Goal: Task Accomplishment & Management: Complete application form

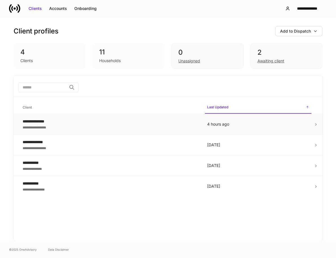
click at [317, 125] on icon at bounding box center [316, 124] width 4 height 4
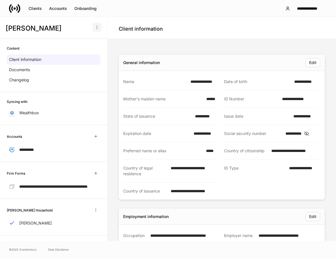
click at [95, 28] on icon "button" at bounding box center [97, 27] width 5 height 5
click at [79, 56] on p "Delete client profile" at bounding box center [74, 55] width 36 height 6
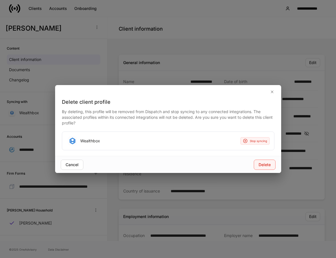
click at [265, 166] on div "Delete" at bounding box center [265, 165] width 12 height 6
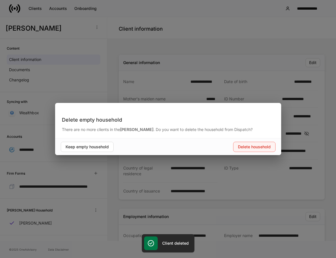
click at [246, 148] on div "Delete household" at bounding box center [254, 147] width 33 height 6
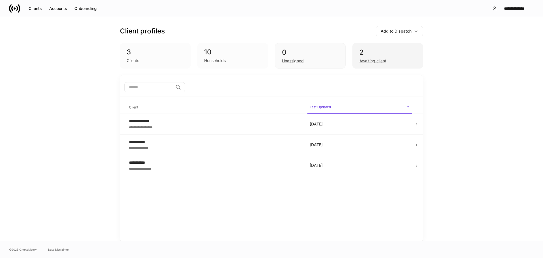
click at [398, 48] on div "2" at bounding box center [388, 52] width 57 height 9
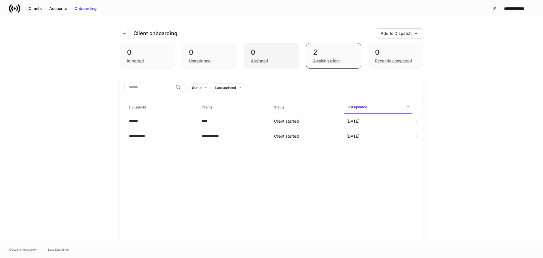
click at [293, 53] on div "0 Assigned" at bounding box center [271, 55] width 55 height 25
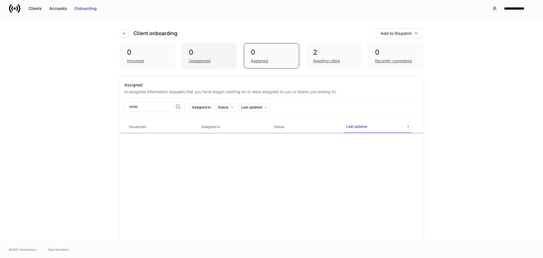
click at [224, 52] on div "0" at bounding box center [209, 52] width 41 height 9
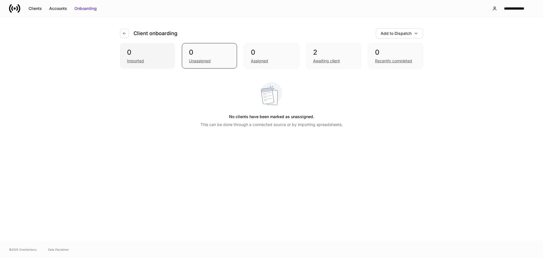
click at [169, 55] on div "0 Imported" at bounding box center [147, 55] width 55 height 25
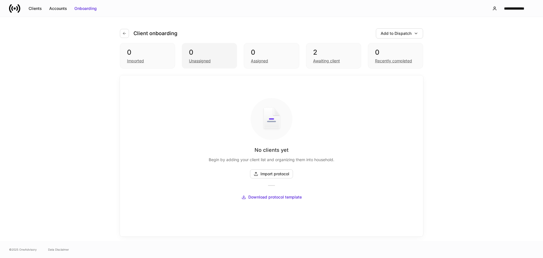
click at [206, 53] on div "0" at bounding box center [209, 52] width 41 height 9
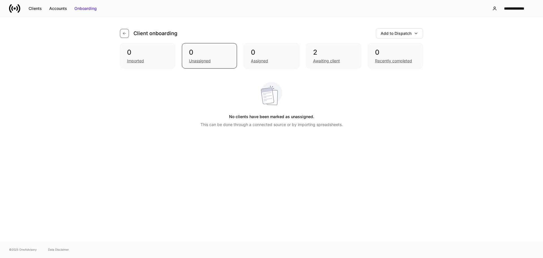
click at [123, 33] on icon "button" at bounding box center [124, 33] width 3 height 3
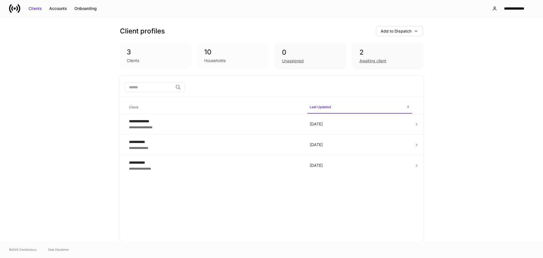
click at [209, 53] on div "10" at bounding box center [232, 52] width 57 height 9
click at [144, 51] on div "3" at bounding box center [155, 52] width 57 height 9
click at [369, 55] on div "2" at bounding box center [388, 52] width 57 height 9
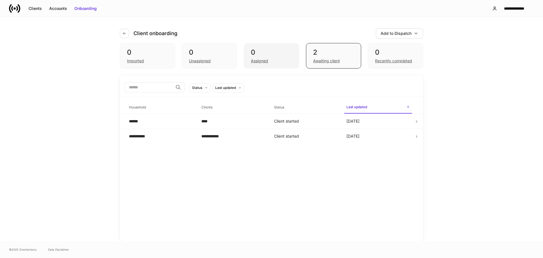
click at [273, 48] on div "0 Assigned" at bounding box center [271, 55] width 55 height 25
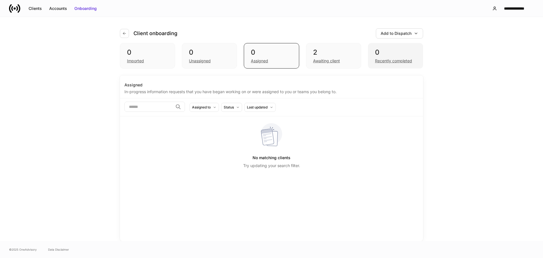
click at [392, 54] on div "0" at bounding box center [395, 52] width 41 height 9
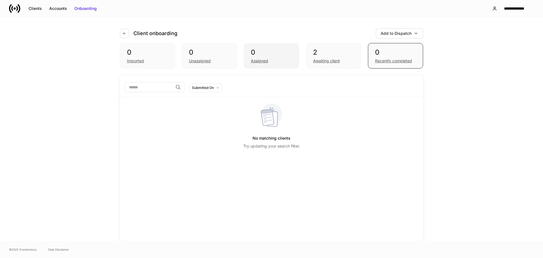
click at [282, 48] on div "0" at bounding box center [271, 52] width 41 height 9
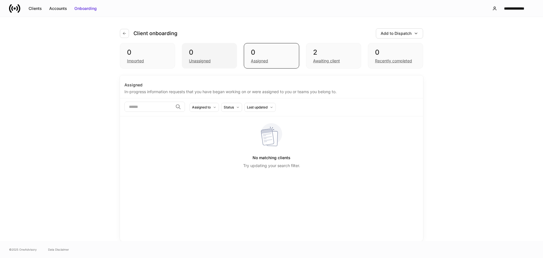
drag, startPoint x: 205, startPoint y: 46, endPoint x: 198, endPoint y: 45, distance: 7.1
click at [204, 46] on div "0 Unassigned" at bounding box center [209, 55] width 55 height 25
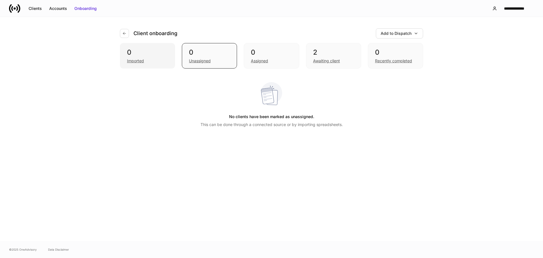
click at [162, 48] on div "0" at bounding box center [147, 52] width 41 height 9
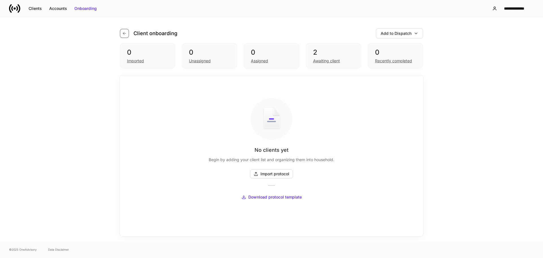
click at [125, 34] on icon "button" at bounding box center [124, 33] width 5 height 5
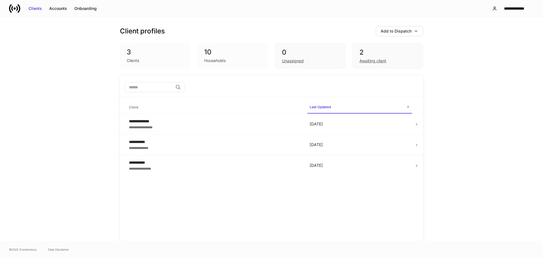
click at [225, 51] on div "10" at bounding box center [232, 52] width 57 height 9
drag, startPoint x: 162, startPoint y: 48, endPoint x: 247, endPoint y: 51, distance: 85.5
click at [162, 48] on div "3" at bounding box center [155, 52] width 57 height 9
click at [290, 55] on div "0" at bounding box center [310, 52] width 57 height 9
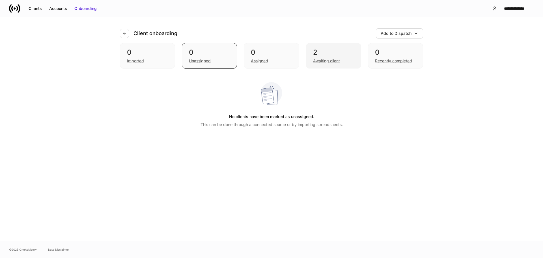
click at [319, 52] on div "2" at bounding box center [333, 52] width 41 height 9
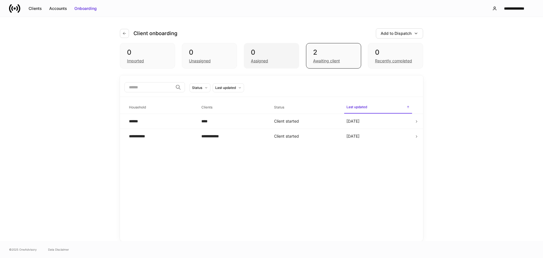
click at [245, 44] on div "0 Assigned" at bounding box center [271, 55] width 55 height 25
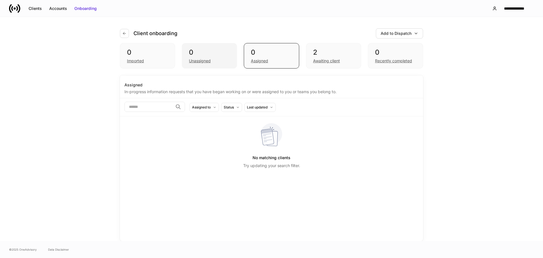
click at [199, 43] on div "0 Unassigned" at bounding box center [209, 55] width 55 height 25
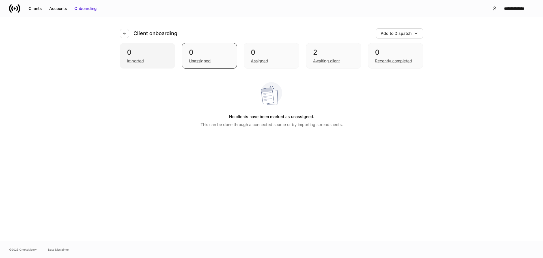
click at [153, 47] on div "0 Imported" at bounding box center [147, 55] width 55 height 25
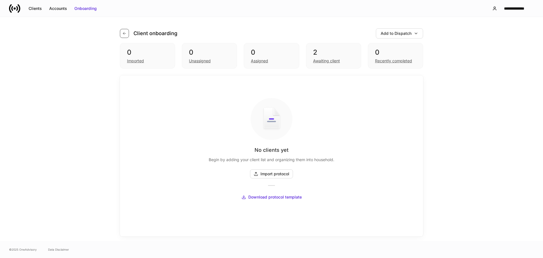
click at [126, 32] on icon "button" at bounding box center [124, 33] width 5 height 5
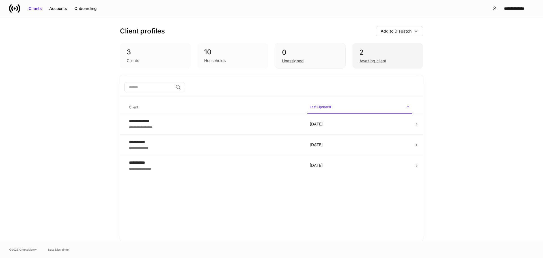
click at [370, 52] on div "2" at bounding box center [388, 52] width 57 height 9
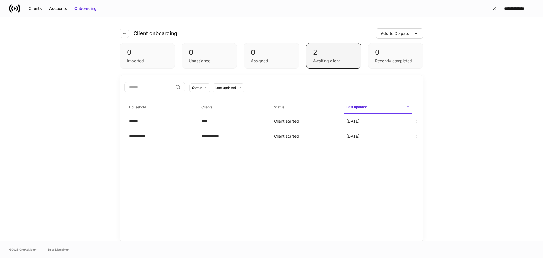
click at [310, 53] on div "2 Awaiting client" at bounding box center [333, 55] width 55 height 25
click at [267, 49] on div "0" at bounding box center [271, 52] width 41 height 9
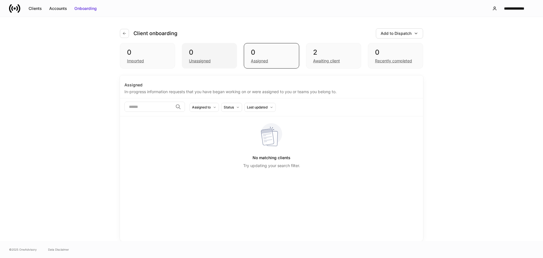
click at [225, 51] on div "0" at bounding box center [209, 52] width 41 height 9
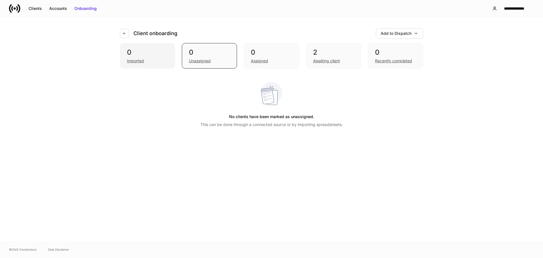
click at [168, 47] on div "0 Imported" at bounding box center [147, 55] width 55 height 25
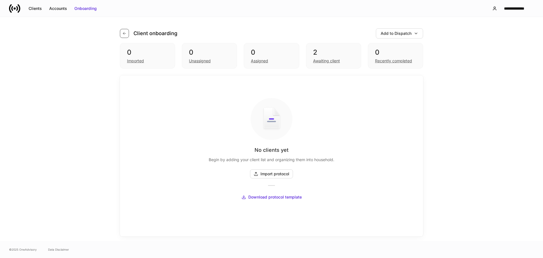
click at [123, 31] on icon "button" at bounding box center [124, 33] width 5 height 5
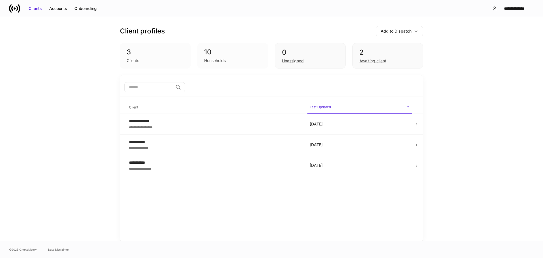
click at [160, 48] on div "3 Clients" at bounding box center [155, 55] width 71 height 25
click at [164, 61] on div "Clients" at bounding box center [155, 60] width 57 height 7
click at [234, 57] on div "Households" at bounding box center [232, 60] width 57 height 7
click at [314, 50] on div "0" at bounding box center [310, 52] width 57 height 9
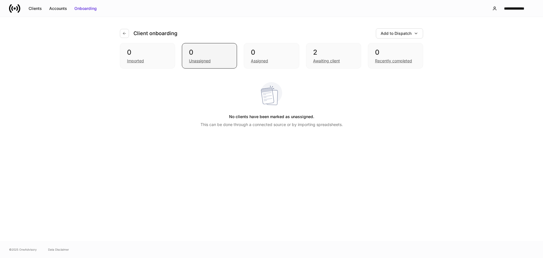
click at [208, 52] on div "0" at bounding box center [209, 52] width 41 height 9
click at [394, 33] on div "Add to Dispatch" at bounding box center [396, 34] width 31 height 6
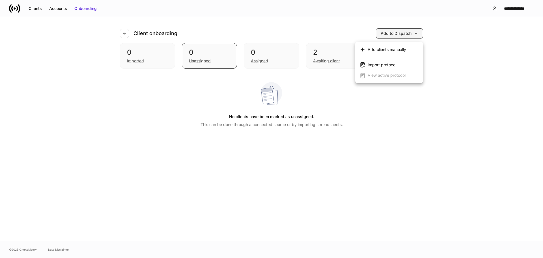
click at [394, 33] on div at bounding box center [271, 129] width 543 height 258
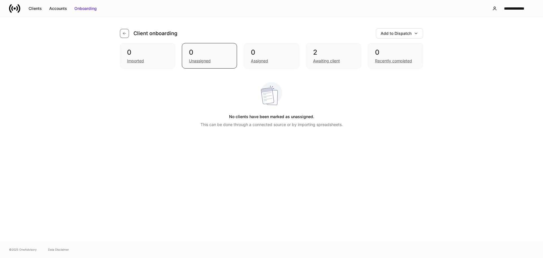
click at [126, 35] on icon "button" at bounding box center [124, 33] width 5 height 5
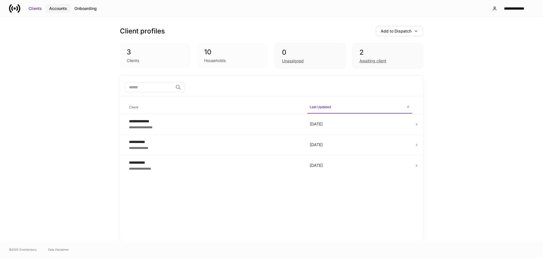
click at [68, 8] on button "Accounts" at bounding box center [58, 8] width 25 height 9
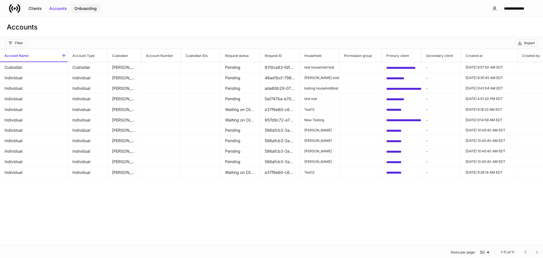
click at [84, 9] on div "Onboarding" at bounding box center [85, 9] width 22 height 6
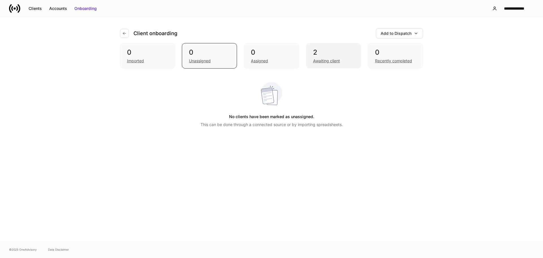
click at [338, 49] on div "2" at bounding box center [333, 52] width 41 height 9
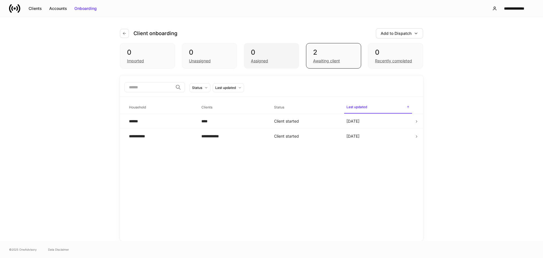
click at [287, 53] on div "0" at bounding box center [271, 52] width 41 height 9
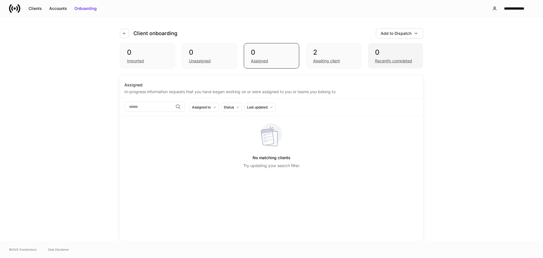
click at [375, 48] on div "0 Recently completed" at bounding box center [395, 55] width 55 height 25
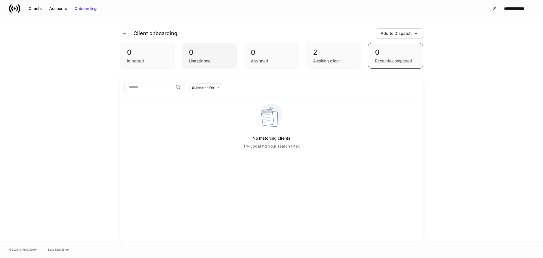
click at [206, 46] on div "0 Unassigned" at bounding box center [209, 55] width 55 height 25
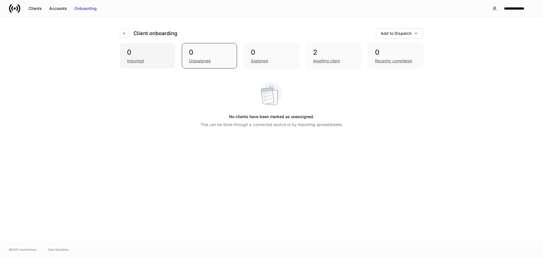
drag, startPoint x: 161, startPoint y: 54, endPoint x: 157, endPoint y: 46, distance: 8.9
click at [160, 54] on div "0" at bounding box center [147, 52] width 41 height 9
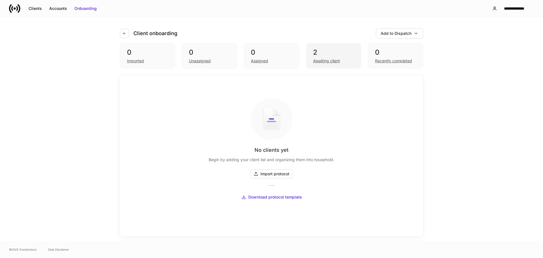
click at [341, 57] on div "2" at bounding box center [333, 52] width 41 height 9
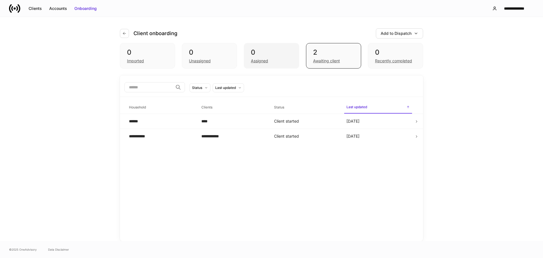
click at [278, 52] on div "0" at bounding box center [271, 52] width 41 height 9
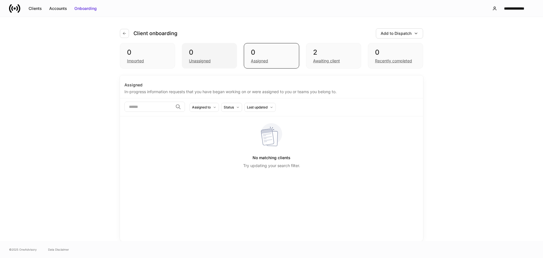
click at [218, 50] on div "0" at bounding box center [209, 52] width 41 height 9
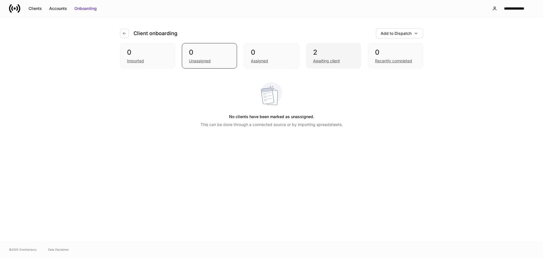
click at [315, 45] on div "2 Awaiting client" at bounding box center [333, 55] width 55 height 25
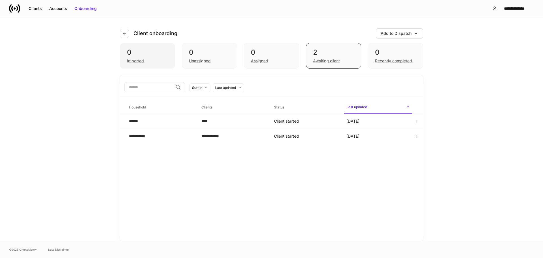
click at [163, 56] on div "0" at bounding box center [147, 52] width 41 height 9
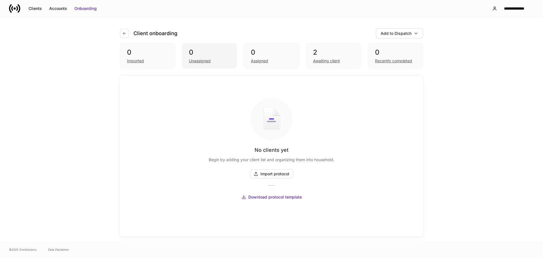
click at [217, 45] on div "0 Unassigned" at bounding box center [209, 55] width 55 height 25
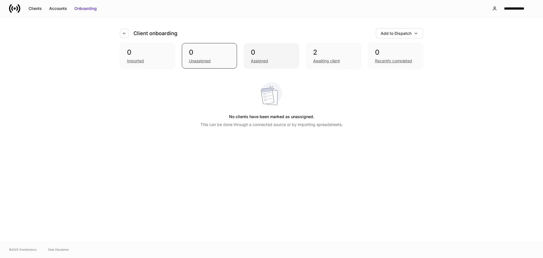
click at [285, 50] on div "0" at bounding box center [271, 52] width 41 height 9
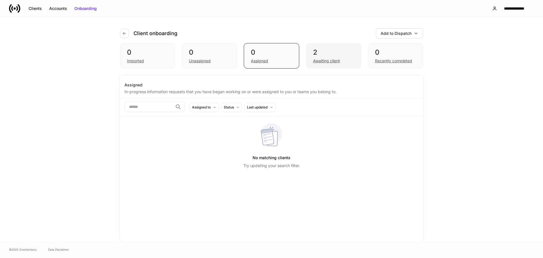
click at [326, 47] on div "2 Awaiting client" at bounding box center [333, 55] width 55 height 25
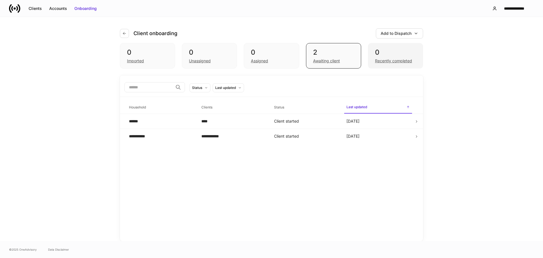
click at [395, 50] on div "0" at bounding box center [395, 52] width 41 height 9
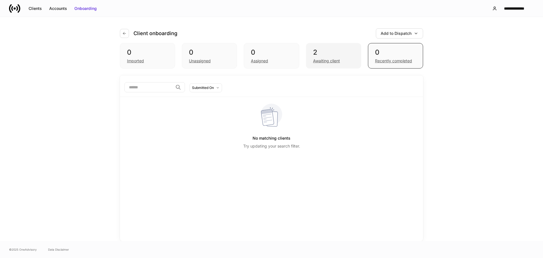
click at [337, 54] on div "2" at bounding box center [333, 52] width 41 height 9
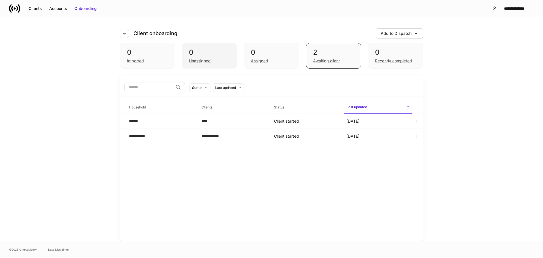
click at [232, 47] on div "0 Unassigned" at bounding box center [209, 55] width 55 height 25
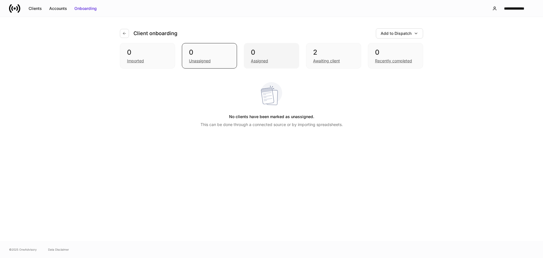
click at [270, 49] on div "0" at bounding box center [271, 52] width 41 height 9
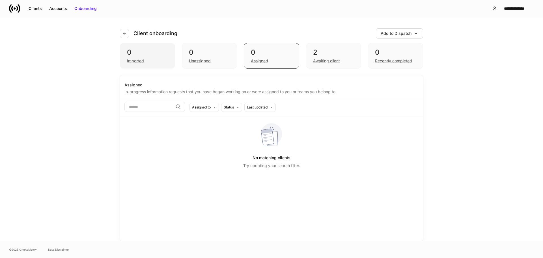
click at [151, 54] on div "0" at bounding box center [147, 52] width 41 height 9
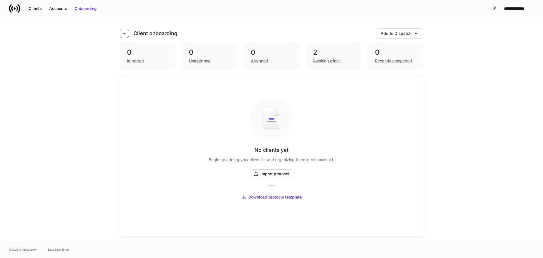
click at [123, 35] on icon "button" at bounding box center [124, 33] width 5 height 5
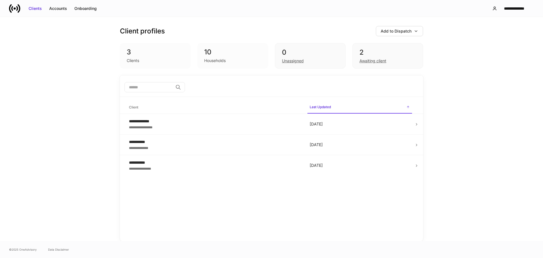
drag, startPoint x: 232, startPoint y: 58, endPoint x: 246, endPoint y: 54, distance: 14.4
click at [232, 57] on div "Households" at bounding box center [232, 60] width 57 height 7
click at [290, 51] on div "0" at bounding box center [310, 52] width 57 height 9
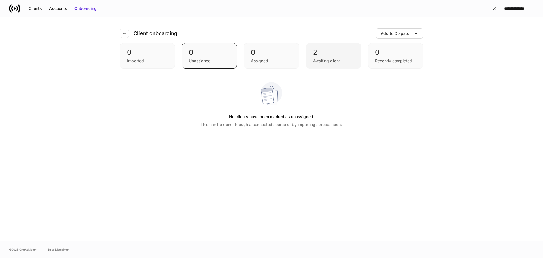
click at [338, 52] on div "2" at bounding box center [333, 52] width 41 height 9
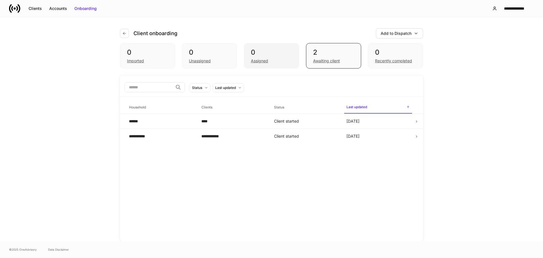
click at [279, 53] on div "0" at bounding box center [271, 52] width 41 height 9
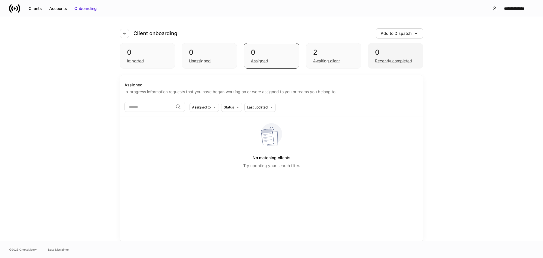
click at [377, 50] on div "0" at bounding box center [395, 52] width 41 height 9
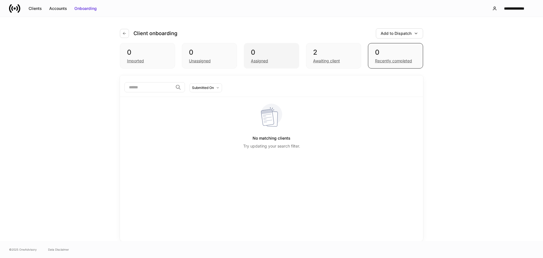
click at [265, 54] on div "0" at bounding box center [271, 52] width 41 height 9
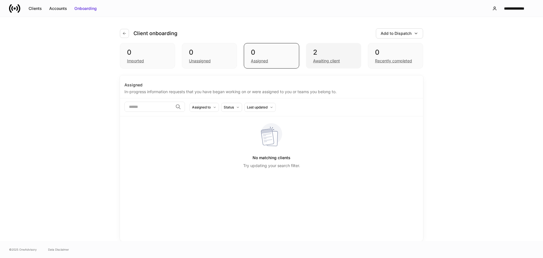
click at [318, 47] on div "2 Awaiting client" at bounding box center [333, 55] width 55 height 25
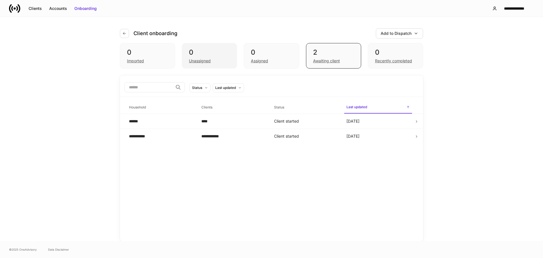
click at [215, 47] on div "0 Unassigned" at bounding box center [209, 55] width 55 height 25
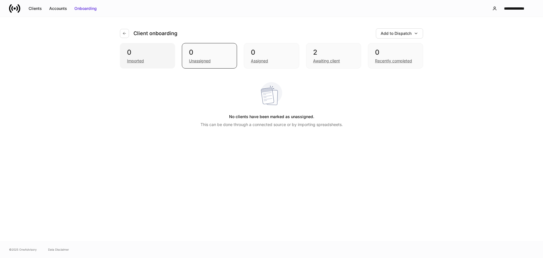
click at [140, 48] on div "0" at bounding box center [147, 52] width 41 height 9
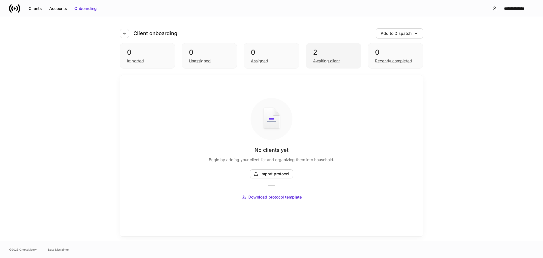
click at [334, 44] on div "2 Awaiting client" at bounding box center [333, 55] width 55 height 25
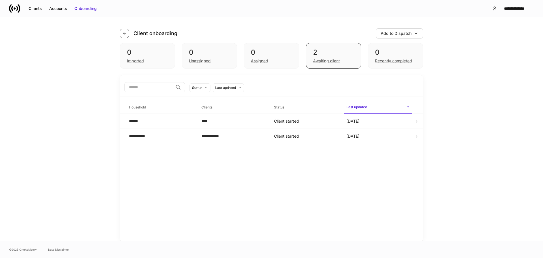
click at [126, 31] on button "button" at bounding box center [124, 33] width 9 height 9
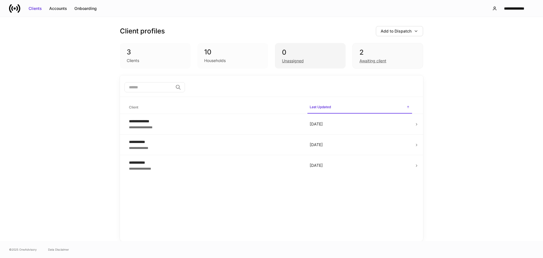
click at [321, 53] on div "0" at bounding box center [310, 52] width 57 height 9
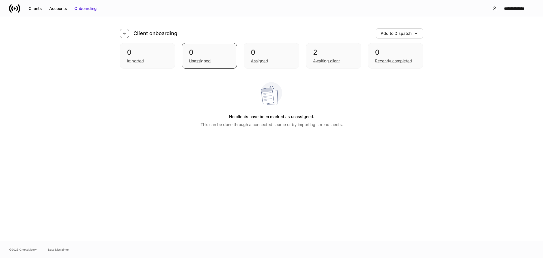
click at [125, 34] on icon "button" at bounding box center [124, 33] width 5 height 5
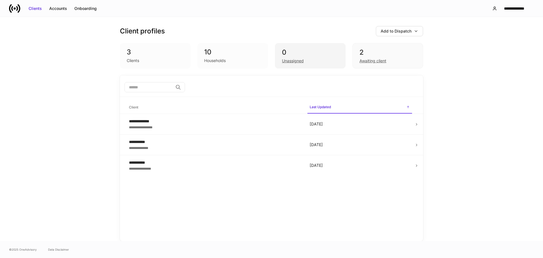
click at [288, 54] on div "0" at bounding box center [310, 52] width 57 height 9
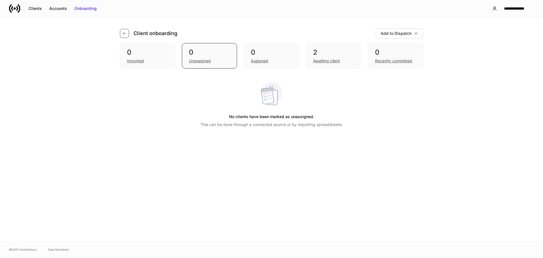
click at [126, 33] on icon "button" at bounding box center [124, 33] width 5 height 5
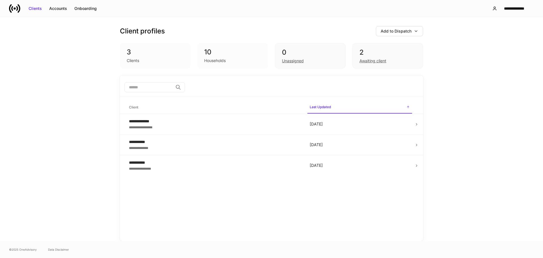
click at [154, 56] on div "3" at bounding box center [155, 52] width 57 height 9
click at [303, 53] on div "1" at bounding box center [310, 52] width 57 height 9
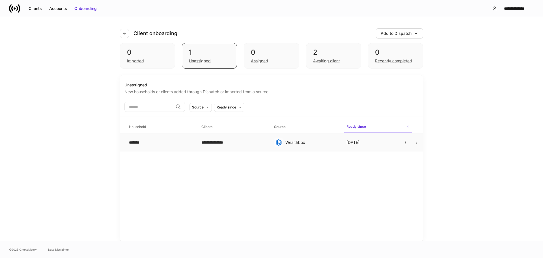
click at [247, 145] on div "**********" at bounding box center [232, 143] width 63 height 6
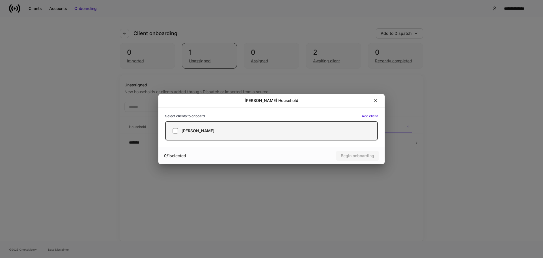
click at [190, 127] on label "[PERSON_NAME]" at bounding box center [271, 130] width 213 height 19
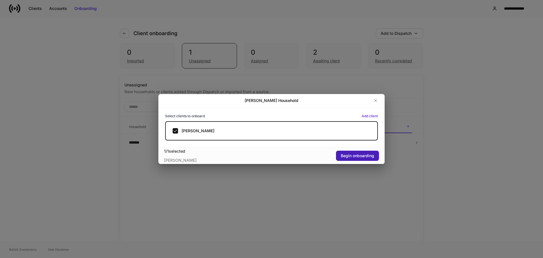
click at [366, 158] on div "Begin onboarding" at bounding box center [357, 156] width 33 height 6
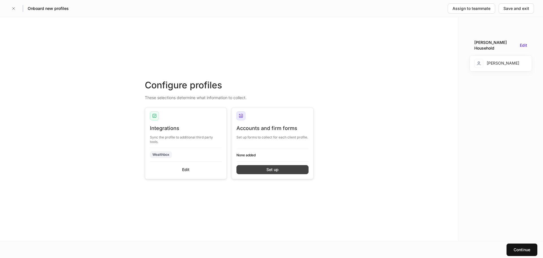
click at [274, 171] on div "Set up" at bounding box center [273, 170] width 12 height 6
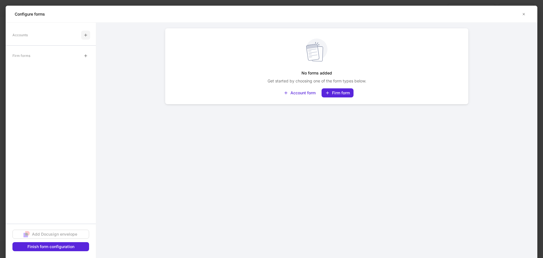
click at [86, 36] on icon "button" at bounding box center [85, 35] width 3 height 3
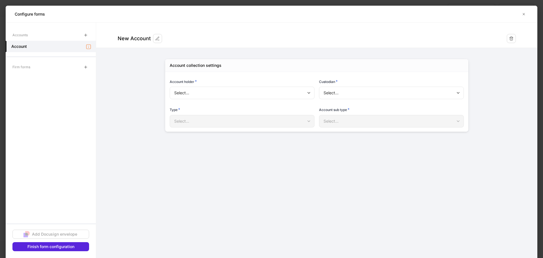
type input "**********"
click at [344, 95] on body "**********" at bounding box center [271, 129] width 543 height 258
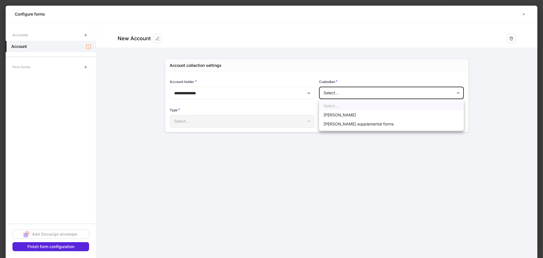
drag, startPoint x: 344, startPoint y: 116, endPoint x: 314, endPoint y: 123, distance: 31.0
click at [344, 116] on li "Schwab" at bounding box center [391, 114] width 145 height 9
type input "******"
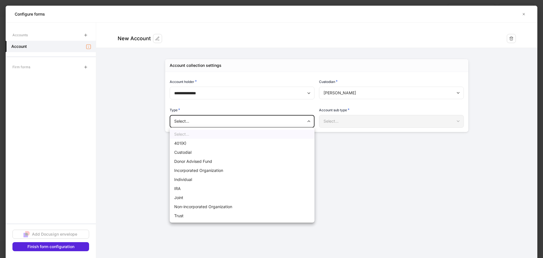
click at [279, 127] on body "**********" at bounding box center [271, 129] width 543 height 258
click at [216, 177] on li "Individual" at bounding box center [242, 179] width 145 height 9
type input "**********"
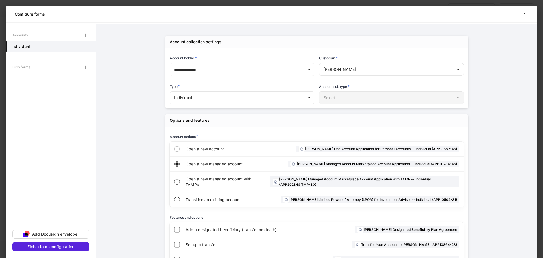
scroll to position [93, 0]
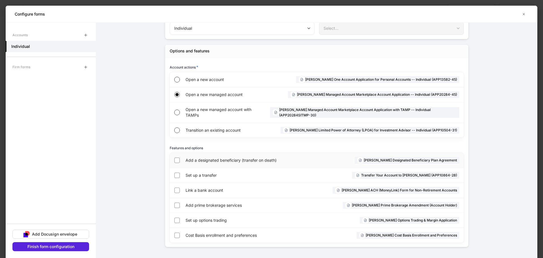
click at [222, 165] on div "Add a designated beneficiary (transfer on death)" at bounding box center [249, 160] width 126 height 15
click at [209, 192] on span "Link a bank account" at bounding box center [230, 190] width 88 height 6
click at [82, 72] on div at bounding box center [85, 66] width 9 height 11
click at [83, 67] on icon "button" at bounding box center [85, 67] width 5 height 5
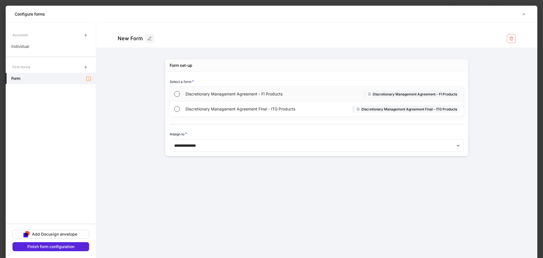
click at [206, 97] on span "Discretionary Management Agreement - FI Products" at bounding box center [252, 94] width 133 height 6
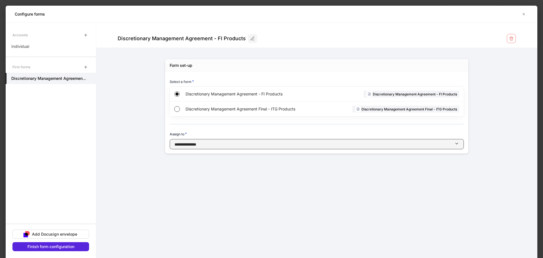
click at [224, 146] on div "button" at bounding box center [325, 144] width 258 height 6
click at [224, 146] on div at bounding box center [271, 129] width 543 height 258
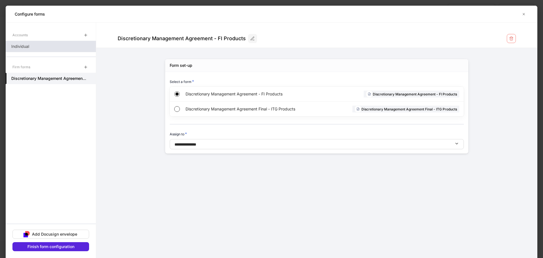
click at [58, 48] on div "Individual" at bounding box center [51, 46] width 90 height 11
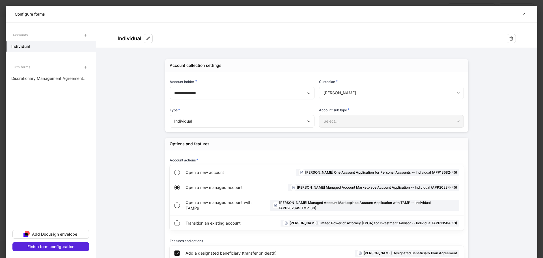
click at [56, 34] on div "Accounts" at bounding box center [51, 34] width 90 height 11
click at [74, 244] on div "Finish form configuration" at bounding box center [50, 247] width 47 height 6
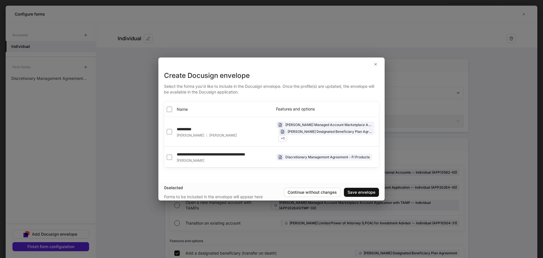
click at [215, 111] on th "Name" at bounding box center [218, 109] width 108 height 15
click at [198, 106] on th "Name" at bounding box center [218, 109] width 108 height 15
click at [177, 107] on span "Name" at bounding box center [182, 109] width 11 height 6
click at [352, 195] on div "Save envelope" at bounding box center [362, 192] width 28 height 6
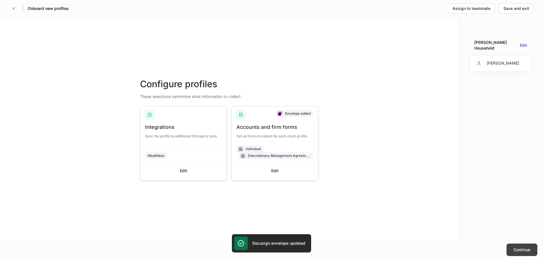
click at [519, 248] on div "Continue" at bounding box center [522, 250] width 17 height 6
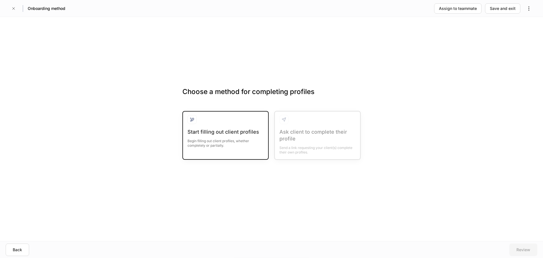
click at [205, 133] on div "Start filling out client profiles" at bounding box center [226, 131] width 76 height 7
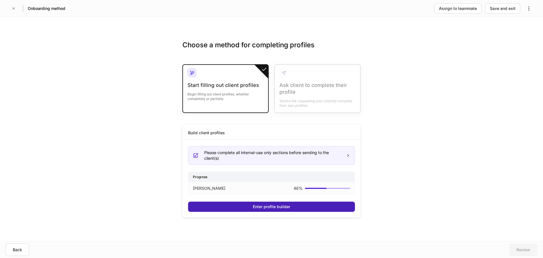
click at [289, 205] on div "Enter profile builder" at bounding box center [271, 207] width 37 height 6
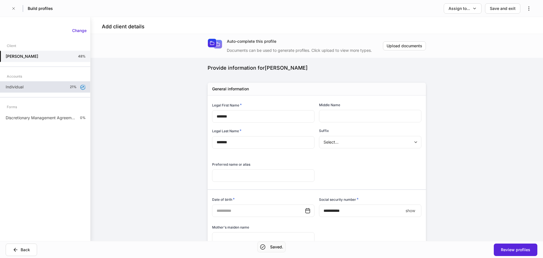
click at [71, 89] on p "21%" at bounding box center [73, 87] width 7 height 5
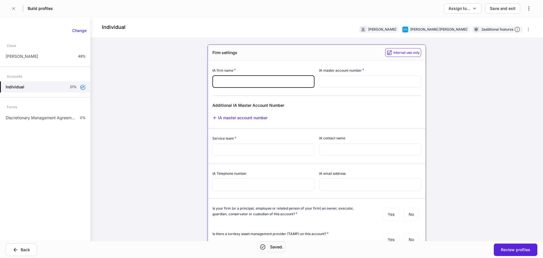
click at [268, 85] on input "text" at bounding box center [264, 81] width 102 height 12
paste input "**********"
type input "**********"
click at [259, 155] on input "text" at bounding box center [264, 149] width 102 height 12
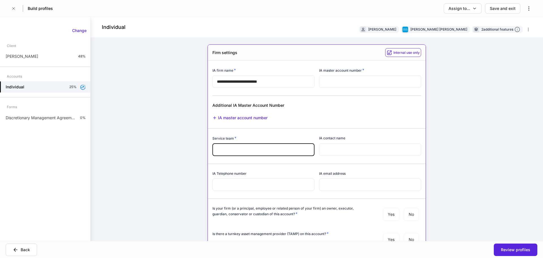
paste input "**********"
type input "**********"
click at [280, 147] on input "**********" at bounding box center [264, 149] width 102 height 12
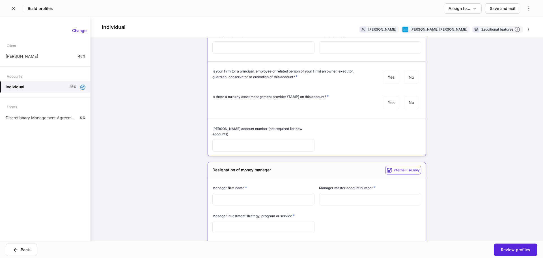
scroll to position [141, 0]
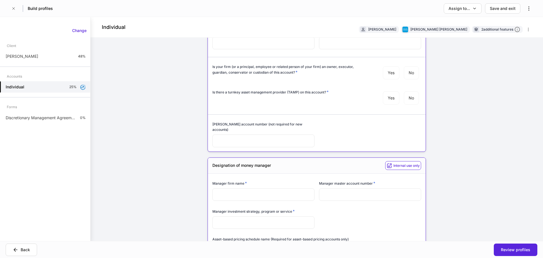
click at [254, 188] on input "text" at bounding box center [264, 194] width 102 height 12
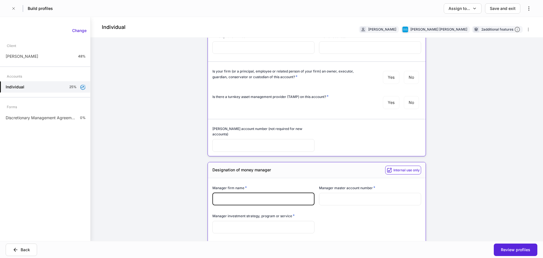
paste input "**********"
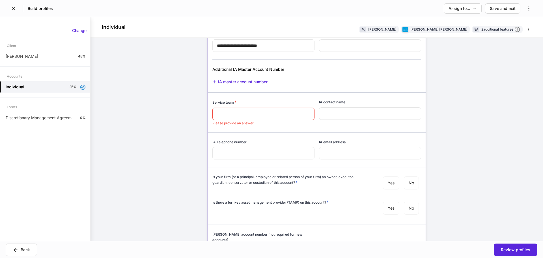
scroll to position [0, 0]
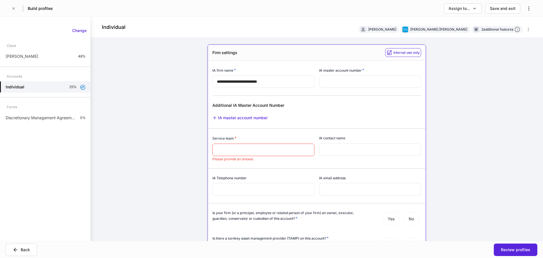
type input "**********"
click at [360, 85] on input "text" at bounding box center [370, 81] width 102 height 12
paste input "*********"
click at [335, 82] on input "*********" at bounding box center [370, 81] width 102 height 12
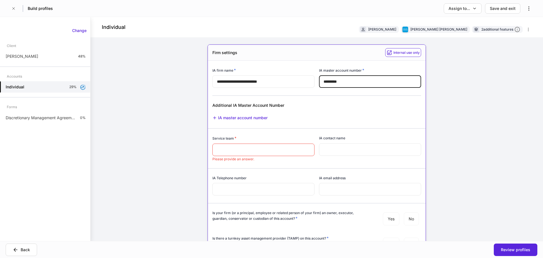
click at [334, 81] on input "*********" at bounding box center [370, 81] width 102 height 12
type input "********"
click at [290, 151] on input "text" at bounding box center [264, 149] width 102 height 12
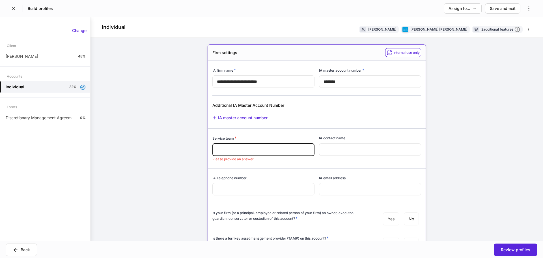
paste input "**********"
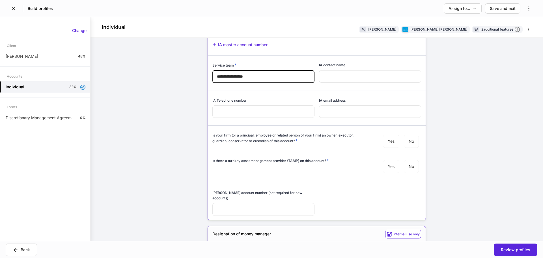
scroll to position [170, 0]
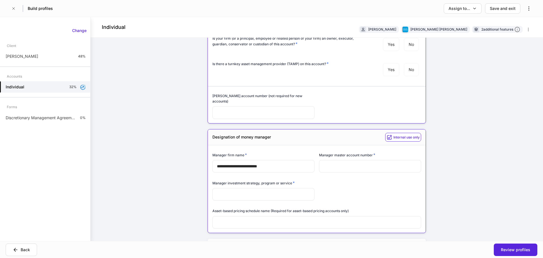
type input "**********"
click at [345, 164] on input "text" at bounding box center [370, 166] width 102 height 12
paste input "********"
type input "********"
click at [265, 194] on input "text" at bounding box center [264, 194] width 102 height 12
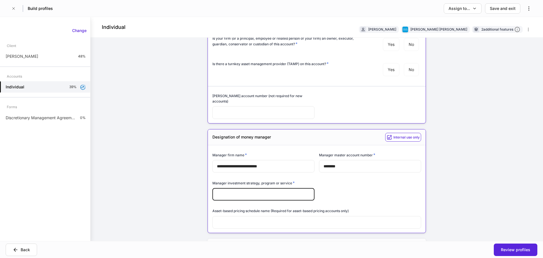
paste input "**********"
click at [215, 189] on input "**********" at bounding box center [264, 194] width 102 height 12
type input "**********"
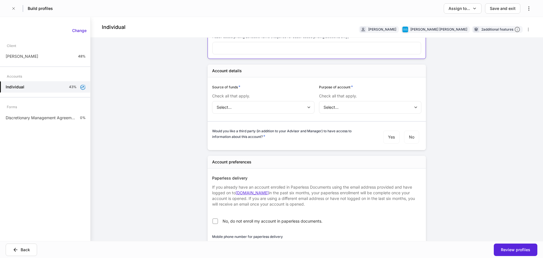
scroll to position [340, 0]
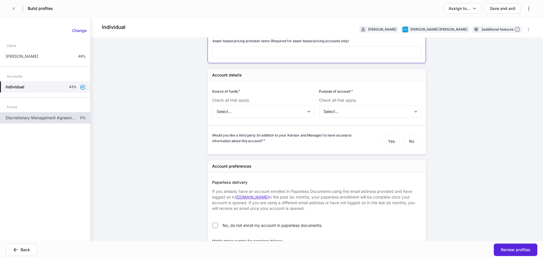
click at [47, 115] on p "Discretionary Management Agreement - FI Products" at bounding box center [41, 118] width 70 height 6
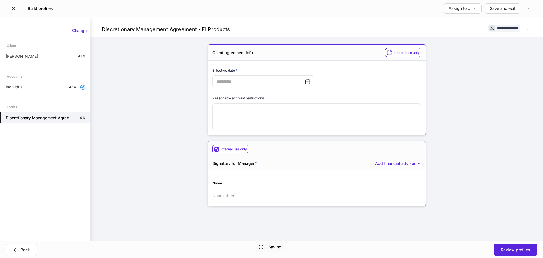
click at [306, 85] on div "​" at bounding box center [264, 81] width 102 height 12
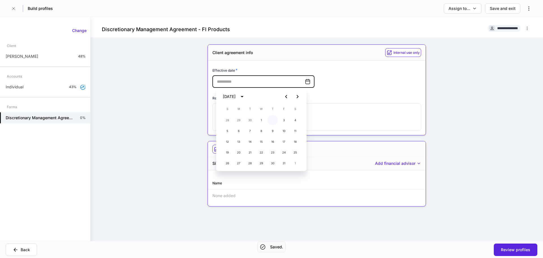
click at [273, 118] on button "2" at bounding box center [273, 120] width 10 height 10
type input "**********"
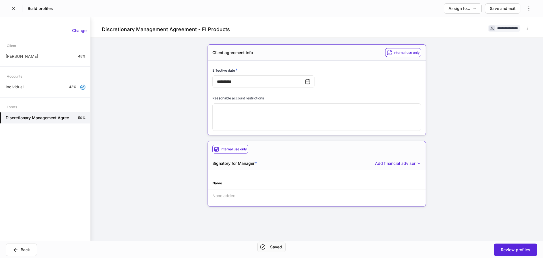
click at [238, 186] on div "Name" at bounding box center [317, 183] width 218 height 12
click at [387, 164] on div "Add financial advisor" at bounding box center [398, 163] width 46 height 6
click at [381, 176] on li "Add new financial advisor" at bounding box center [390, 175] width 57 height 9
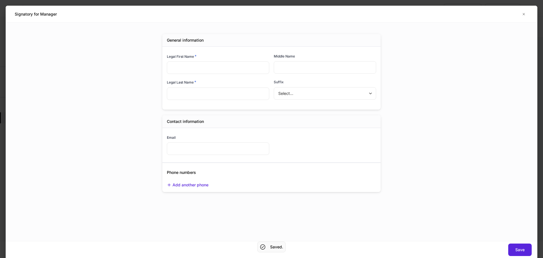
click at [206, 57] on div "Legal First Name *" at bounding box center [218, 57] width 102 height 8
click at [210, 64] on input "text" at bounding box center [218, 67] width 102 height 12
type input "*****"
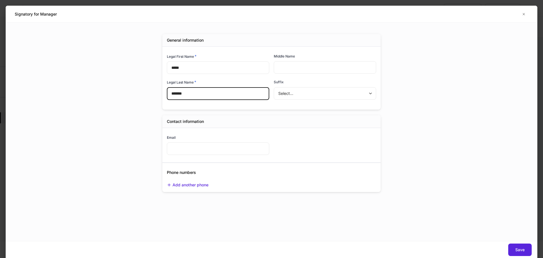
type input "*******"
click at [208, 67] on input "*****" at bounding box center [218, 67] width 102 height 12
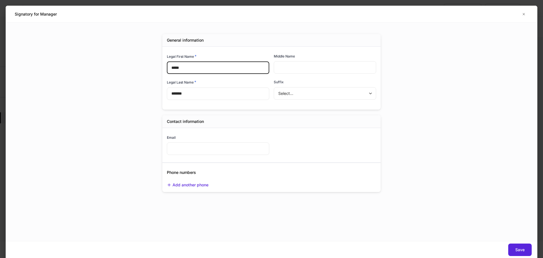
click at [208, 67] on input "*****" at bounding box center [218, 67] width 102 height 12
type input "*******"
click at [207, 144] on input "text" at bounding box center [218, 148] width 102 height 12
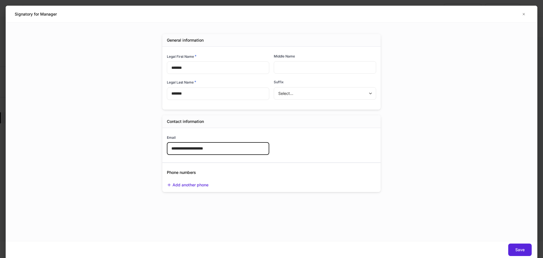
type input "**********"
click at [527, 247] on button "Save" at bounding box center [520, 249] width 23 height 12
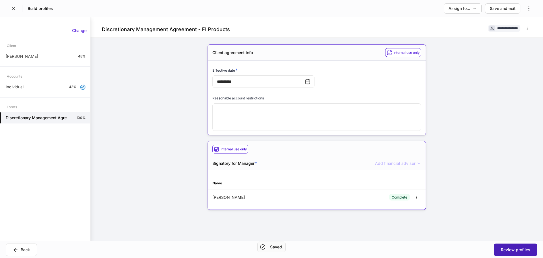
click at [516, 249] on div "Review profiles" at bounding box center [515, 250] width 29 height 6
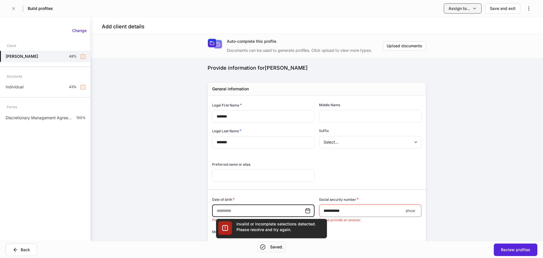
click at [455, 13] on div "Build profiles Assign to... Save and exit" at bounding box center [271, 8] width 543 height 17
click at [456, 10] on div "Assign to..." at bounding box center [460, 9] width 22 height 6
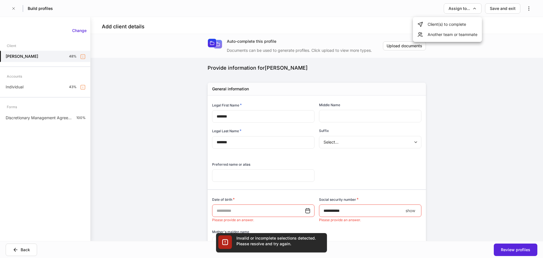
click at [447, 26] on li "Client(s) to complete" at bounding box center [447, 24] width 69 height 10
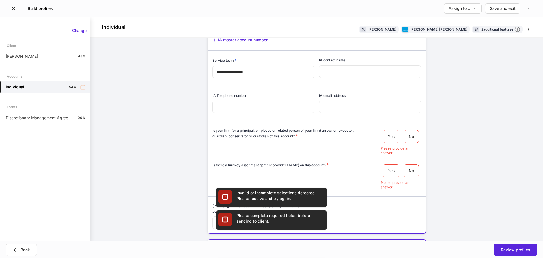
scroll to position [85, 0]
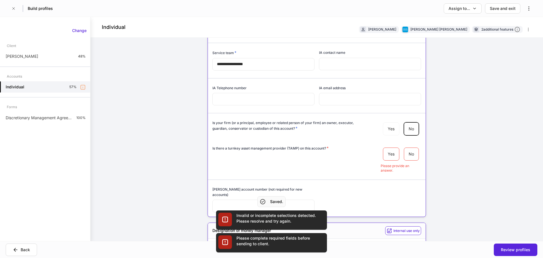
click at [409, 163] on div "Yes No Please provide an answer." at bounding box center [401, 158] width 40 height 27
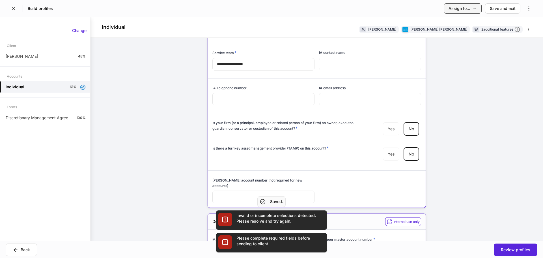
click at [462, 7] on div "Assign to..." at bounding box center [460, 9] width 22 height 6
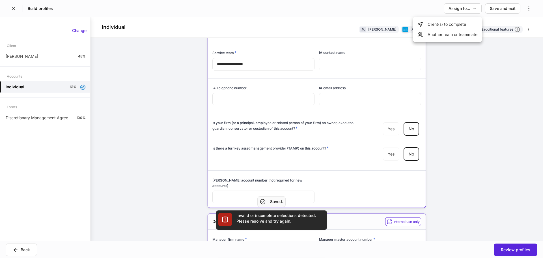
click at [454, 26] on li "Client(s) to complete" at bounding box center [447, 24] width 69 height 10
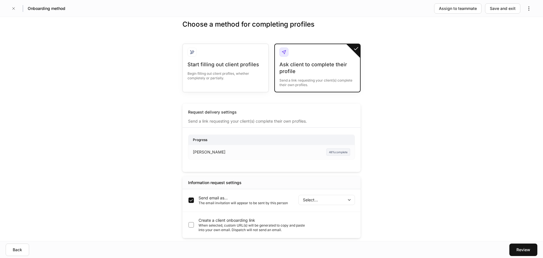
click at [310, 200] on body "Onboarding method Assign to teammate Save and exit Choose a method for completi…" at bounding box center [271, 129] width 543 height 258
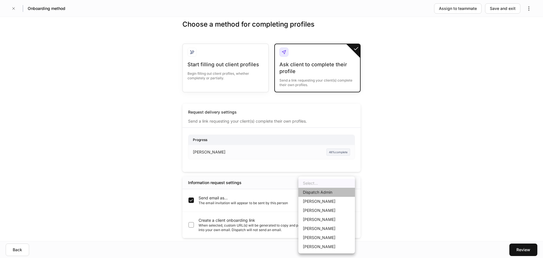
click at [327, 192] on li "Dispatch Admin" at bounding box center [327, 192] width 57 height 9
type input "******"
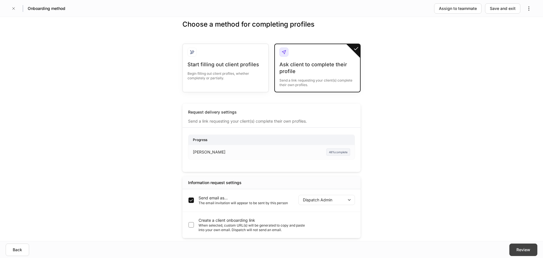
click at [531, 244] on button "Review" at bounding box center [524, 249] width 28 height 12
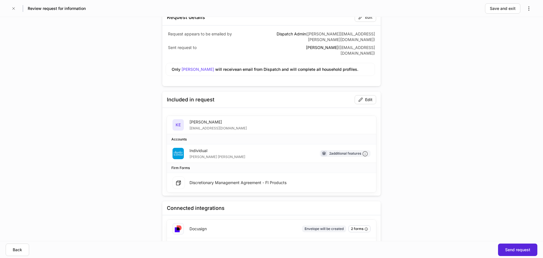
scroll to position [43, 0]
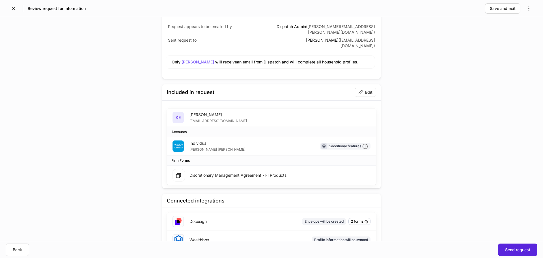
drag, startPoint x: 513, startPoint y: 251, endPoint x: 468, endPoint y: 189, distance: 77.0
click at [516, 247] on div "Send request" at bounding box center [517, 250] width 25 height 6
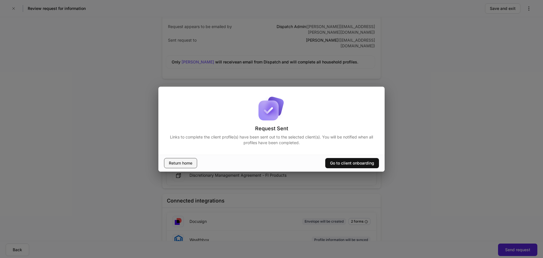
click at [179, 167] on button "Return home" at bounding box center [180, 163] width 33 height 10
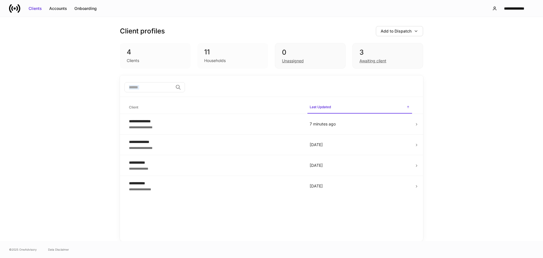
drag, startPoint x: 102, startPoint y: 95, endPoint x: 405, endPoint y: 220, distance: 327.2
click at [376, 215] on div "**********" at bounding box center [272, 129] width 340 height 224
click at [431, 218] on div "**********" at bounding box center [272, 129] width 340 height 224
drag, startPoint x: 437, startPoint y: 218, endPoint x: 117, endPoint y: 45, distance: 364.0
click at [117, 45] on div "**********" at bounding box center [272, 129] width 340 height 224
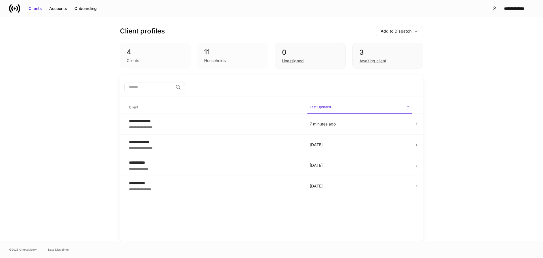
click at [114, 35] on div "**********" at bounding box center [272, 129] width 340 height 224
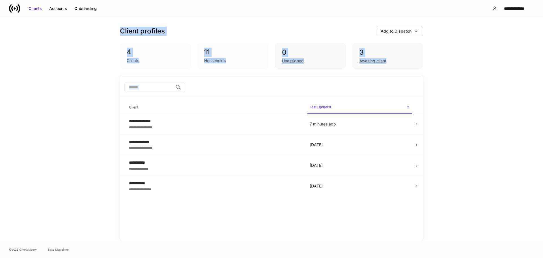
drag, startPoint x: 115, startPoint y: 31, endPoint x: 463, endPoint y: 222, distance: 396.6
click at [463, 222] on div "**********" at bounding box center [271, 129] width 543 height 224
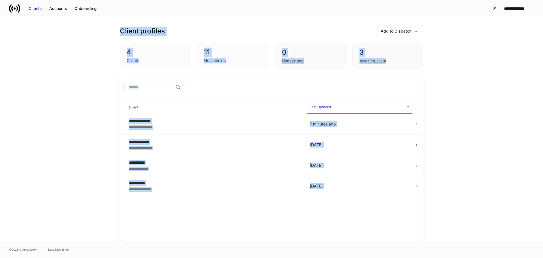
drag, startPoint x: 463, startPoint y: 222, endPoint x: 119, endPoint y: 23, distance: 397.3
click at [119, 23] on div "**********" at bounding box center [271, 129] width 543 height 224
click at [116, 76] on div "**********" at bounding box center [272, 129] width 340 height 224
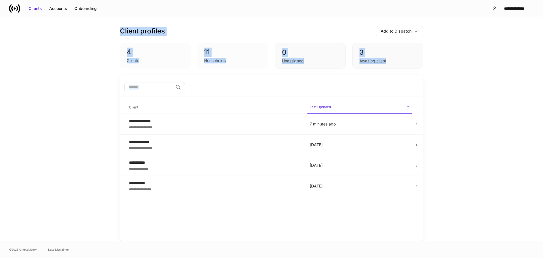
drag, startPoint x: 117, startPoint y: 31, endPoint x: 430, endPoint y: 203, distance: 357.8
click at [430, 203] on div "**********" at bounding box center [272, 129] width 340 height 224
click at [431, 202] on div "**********" at bounding box center [272, 129] width 340 height 224
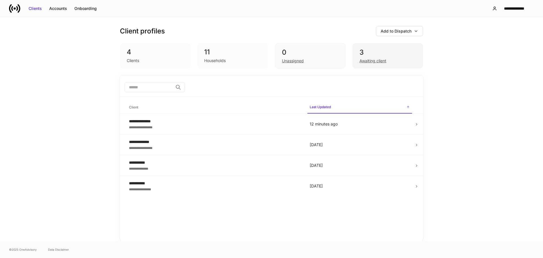
click at [392, 60] on div "Awaiting client" at bounding box center [388, 60] width 57 height 7
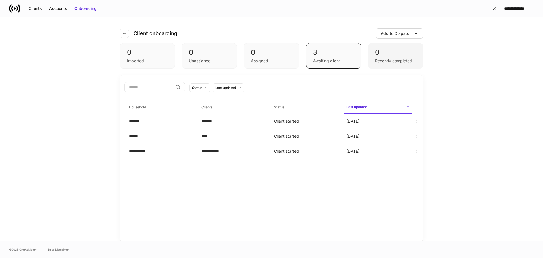
click at [378, 55] on div "0" at bounding box center [395, 52] width 41 height 9
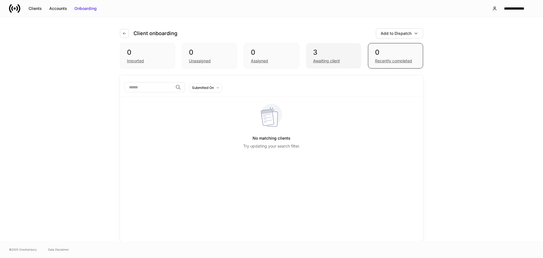
click at [333, 49] on div "3" at bounding box center [333, 52] width 41 height 9
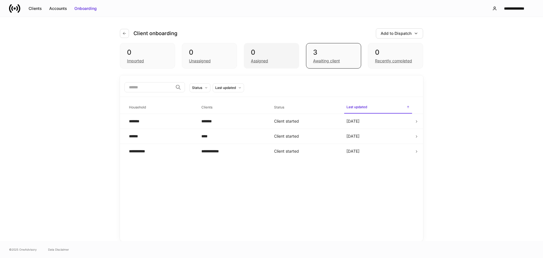
click at [282, 60] on div "Assigned" at bounding box center [271, 60] width 41 height 7
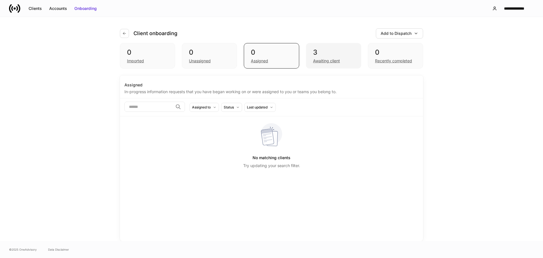
click at [328, 51] on div "3" at bounding box center [333, 52] width 41 height 9
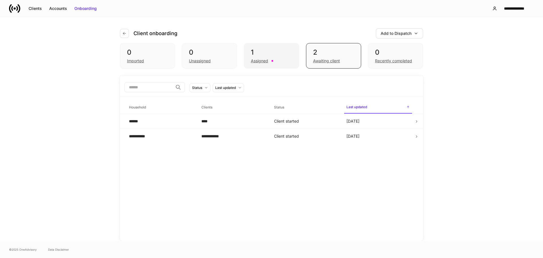
drag, startPoint x: 263, startPoint y: 46, endPoint x: 263, endPoint y: 50, distance: 4.0
click at [263, 46] on div "1 Assigned" at bounding box center [271, 55] width 55 height 25
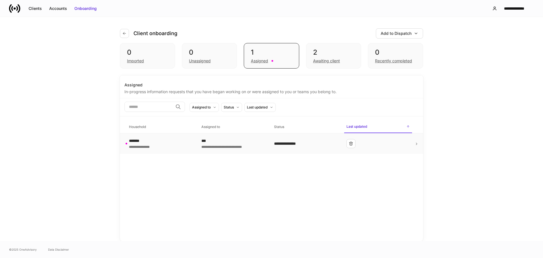
click at [175, 146] on div "**********" at bounding box center [160, 143] width 63 height 11
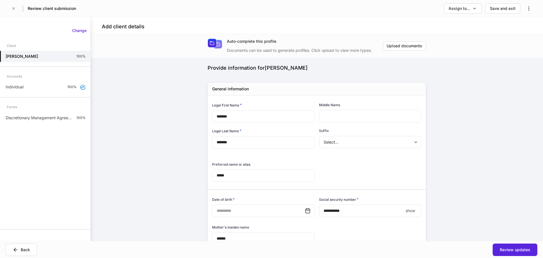
type input "**********"
click at [510, 247] on div "Review updates" at bounding box center [515, 250] width 31 height 6
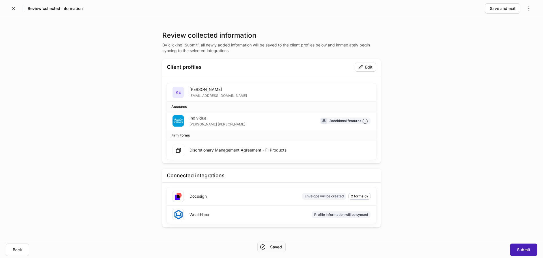
click at [529, 248] on div "Submit" at bounding box center [523, 250] width 13 height 6
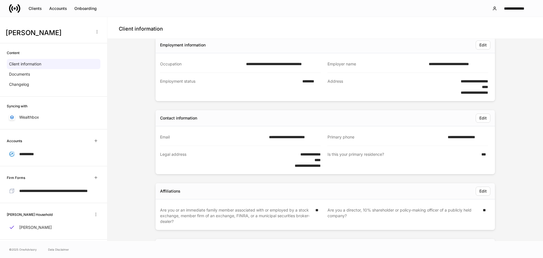
scroll to position [226, 0]
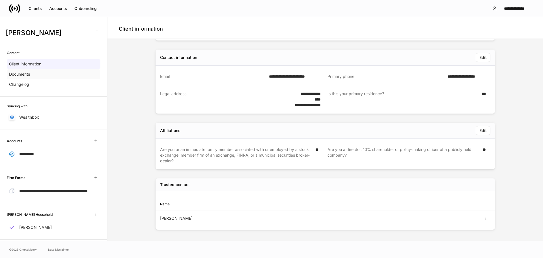
click at [63, 75] on div "Documents" at bounding box center [54, 74] width 94 height 10
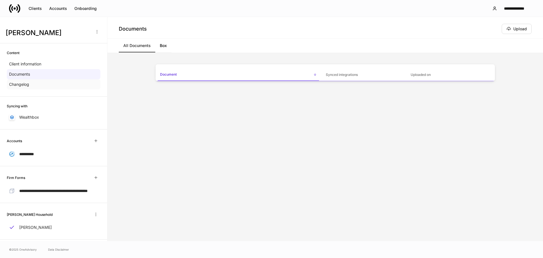
click at [53, 85] on div "Changelog" at bounding box center [54, 84] width 94 height 10
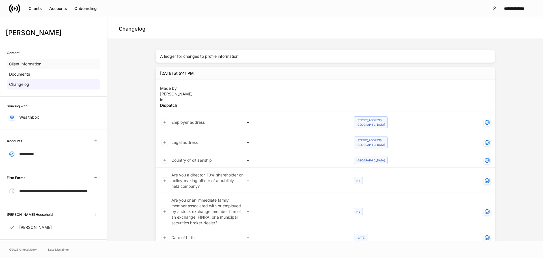
click at [56, 65] on div "Client information" at bounding box center [54, 64] width 94 height 10
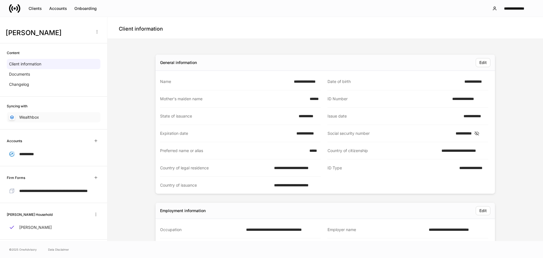
click at [42, 116] on div "Wealthbox" at bounding box center [54, 117] width 94 height 10
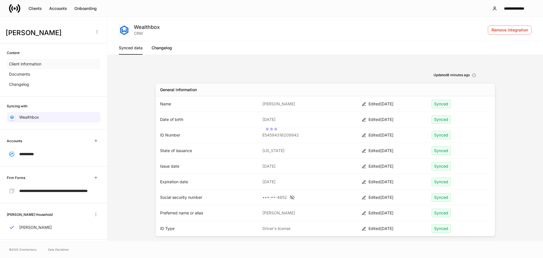
click at [49, 62] on div "Client information" at bounding box center [54, 64] width 94 height 10
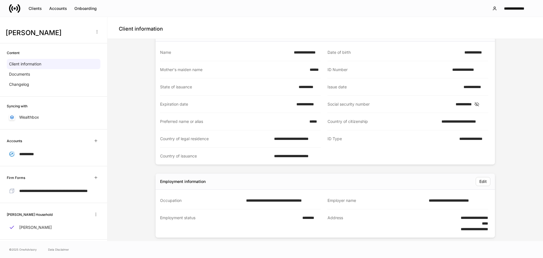
scroll to position [85, 0]
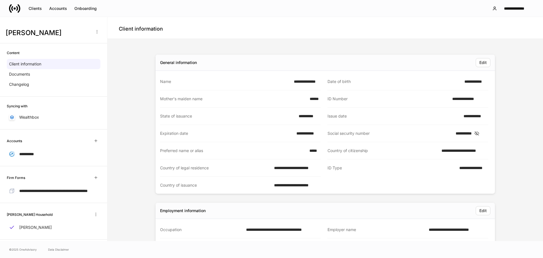
click at [62, 10] on div "Accounts" at bounding box center [58, 9] width 18 height 6
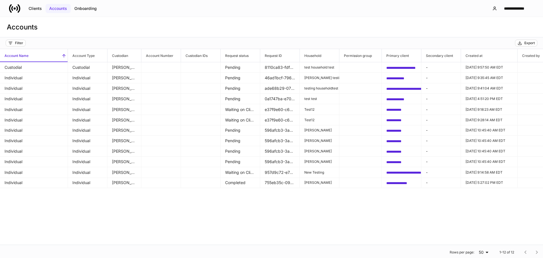
click at [46, 10] on button "Accounts" at bounding box center [58, 8] width 25 height 9
click at [43, 10] on button "Clients" at bounding box center [35, 8] width 21 height 9
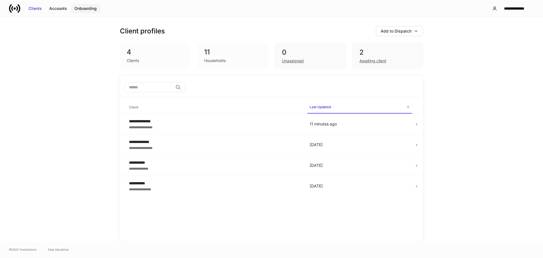
click at [91, 9] on div "Onboarding" at bounding box center [85, 9] width 22 height 6
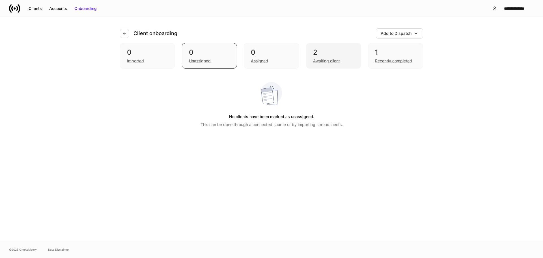
click at [341, 47] on div "2 Awaiting client" at bounding box center [333, 55] width 55 height 25
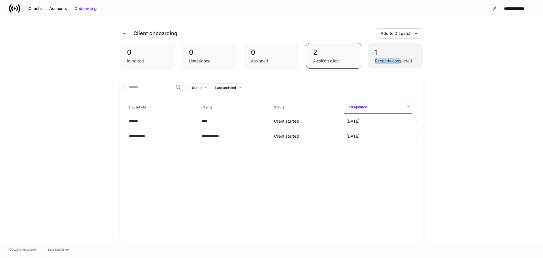
click at [401, 56] on div "1 Recently completed" at bounding box center [395, 55] width 55 height 25
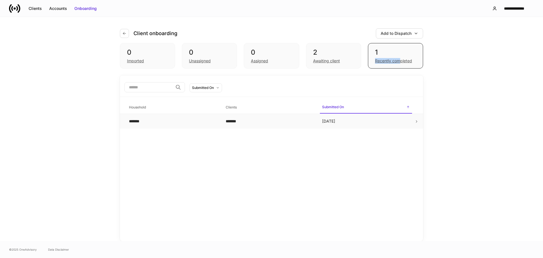
click at [417, 120] on icon at bounding box center [417, 121] width 4 height 4
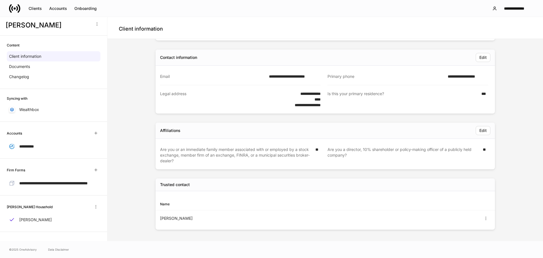
scroll to position [13, 0]
click at [94, 206] on icon "button" at bounding box center [96, 206] width 5 height 5
click at [92, 206] on div at bounding box center [271, 129] width 543 height 258
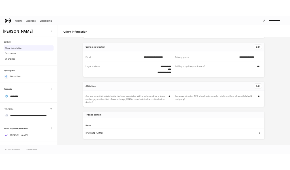
scroll to position [0, 0]
